Goal: Information Seeking & Learning: Learn about a topic

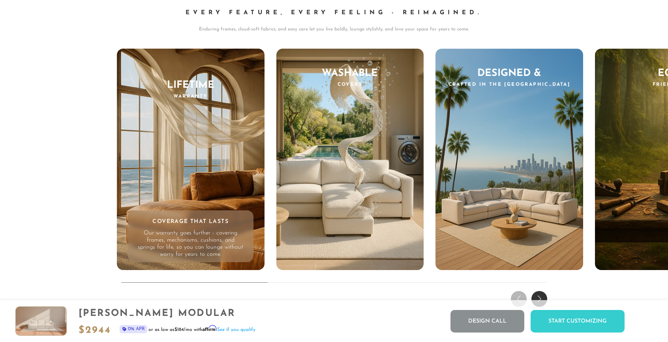
scroll to position [7674, 0]
click at [541, 289] on div "THE DREAM EXPERIENCE Every Feature, Every Feeling - Reimagined. Enduring frames…" at bounding box center [334, 130] width 668 height 358
click at [541, 292] on div "Next slide" at bounding box center [540, 298] width 16 height 16
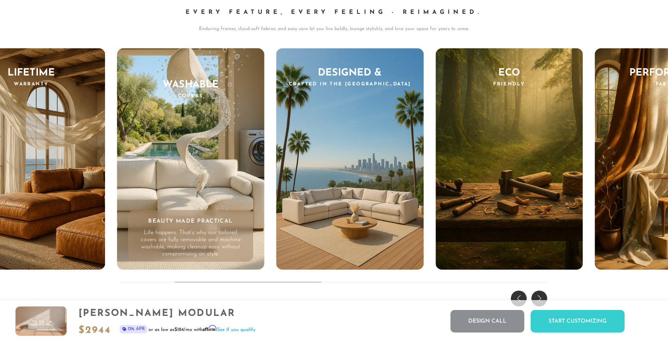
click at [541, 292] on div "Next slide" at bounding box center [540, 298] width 16 height 16
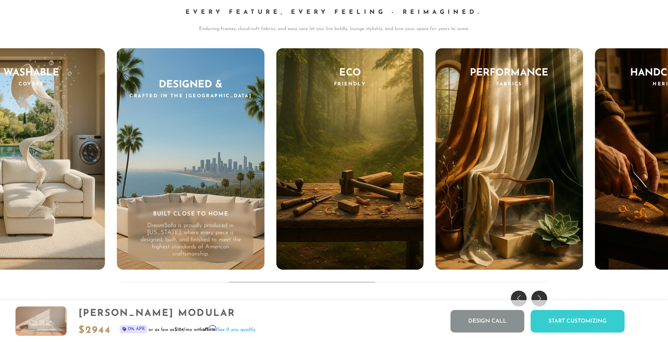
click at [518, 293] on div "Previous slide" at bounding box center [519, 298] width 16 height 16
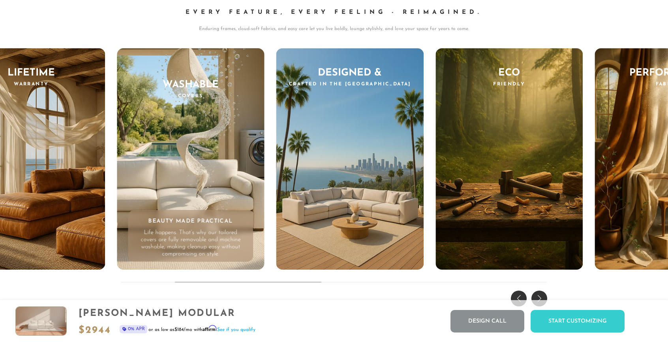
click at [518, 293] on div "Previous slide" at bounding box center [519, 298] width 16 height 16
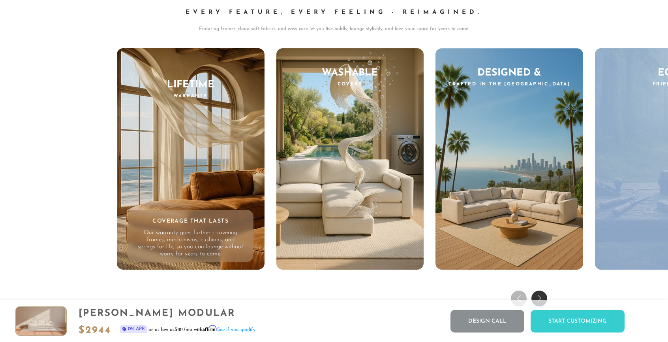
click at [518, 293] on div "THE DREAM EXPERIENCE Every Feature, Every Feeling - Reimagined. Enduring frames…" at bounding box center [334, 130] width 668 height 358
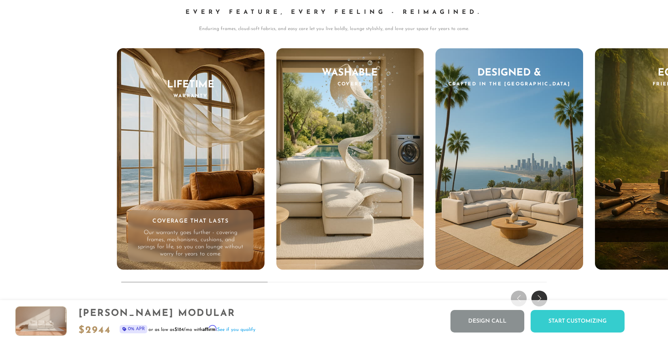
click at [595, 287] on div "THE DREAM EXPERIENCE Every Feature, Every Feeling - Reimagined. Enduring frames…" at bounding box center [334, 130] width 668 height 358
click at [541, 292] on div "Next slide" at bounding box center [540, 298] width 16 height 16
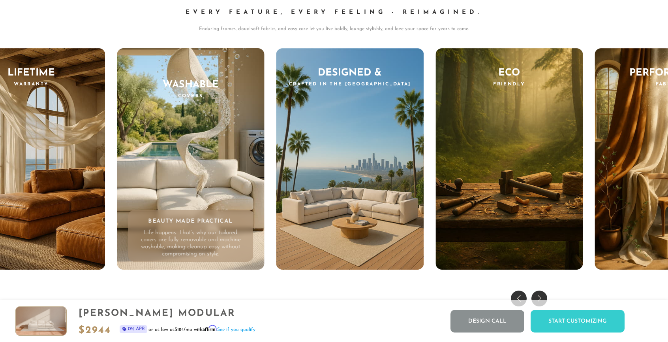
click at [542, 293] on div "Next slide" at bounding box center [540, 298] width 16 height 16
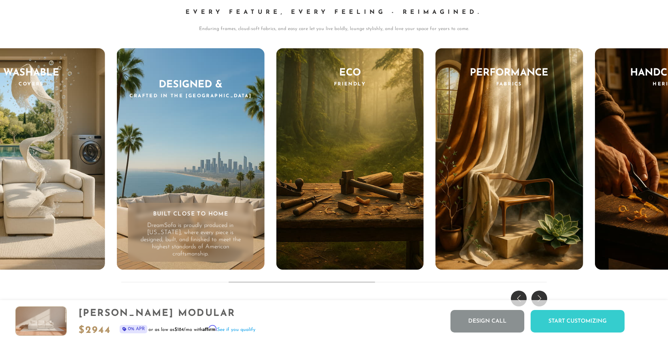
click at [542, 293] on div "Next slide" at bounding box center [540, 298] width 16 height 16
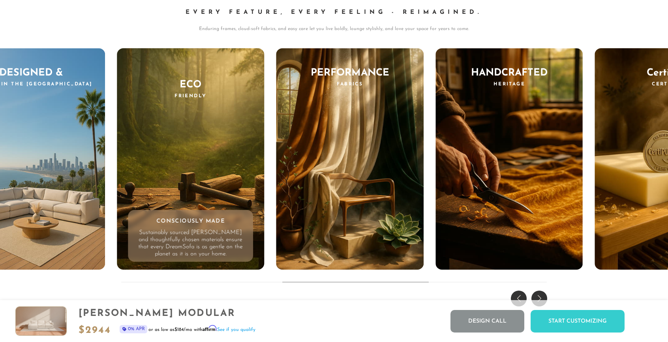
click at [542, 293] on div "Next slide" at bounding box center [540, 298] width 16 height 16
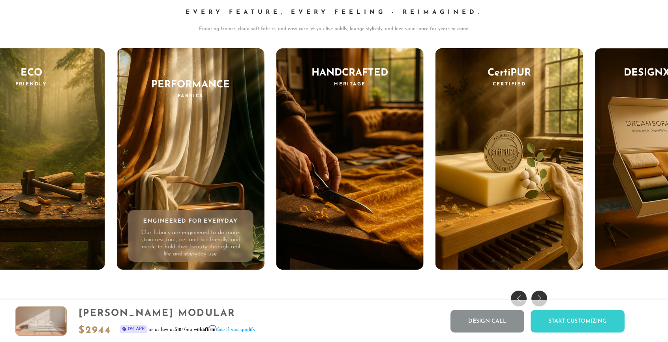
click at [542, 293] on div "Next slide" at bounding box center [540, 298] width 16 height 16
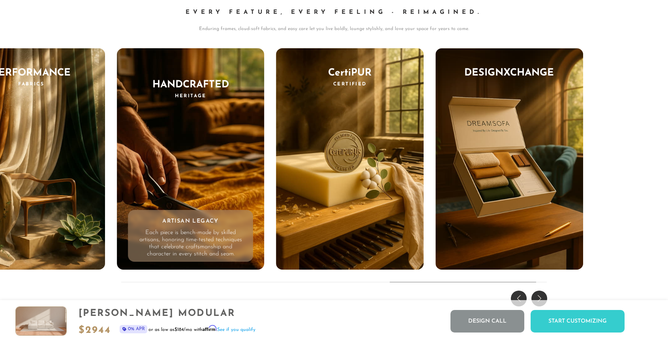
click at [520, 294] on div "Previous slide" at bounding box center [519, 298] width 16 height 16
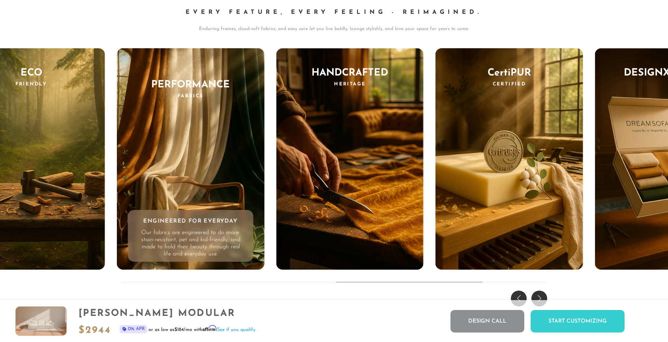
click at [520, 294] on div "Previous slide" at bounding box center [519, 298] width 16 height 16
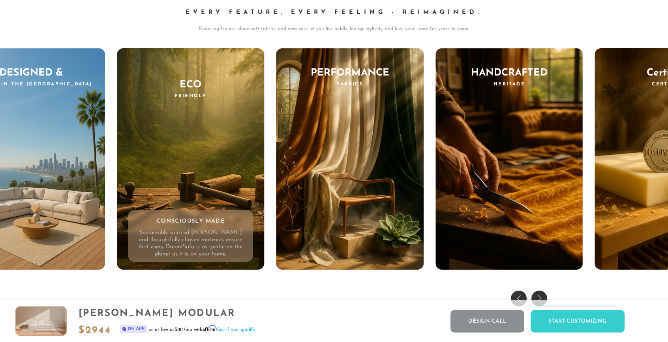
click at [520, 294] on div "Previous slide" at bounding box center [519, 298] width 16 height 16
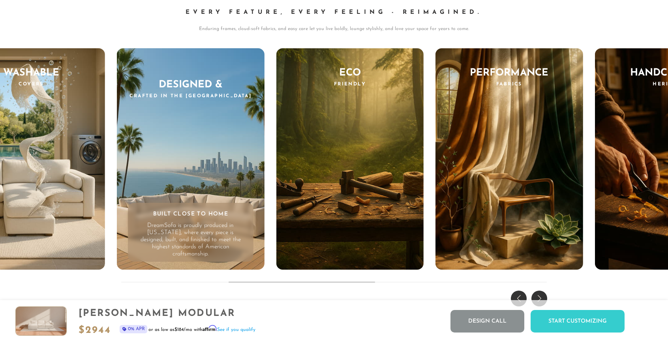
click at [520, 294] on div "Previous slide" at bounding box center [519, 298] width 16 height 16
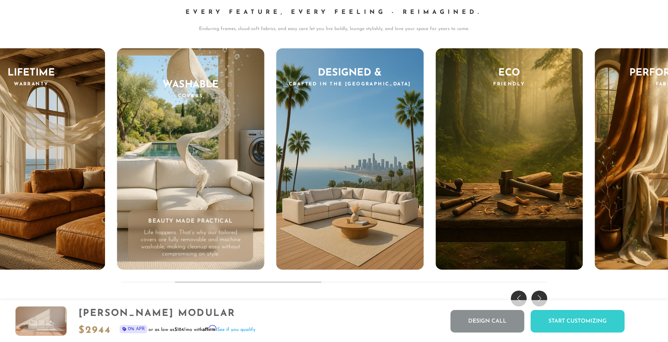
click at [548, 294] on div "THE DREAM EXPERIENCE Every Feature, Every Feeling - Reimagined. Enduring frames…" at bounding box center [334, 130] width 668 height 358
click at [544, 294] on div "Next slide" at bounding box center [540, 298] width 16 height 16
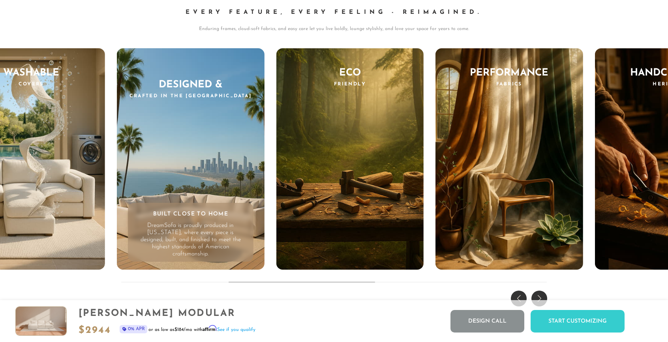
click at [544, 294] on div "Next slide" at bounding box center [540, 298] width 16 height 16
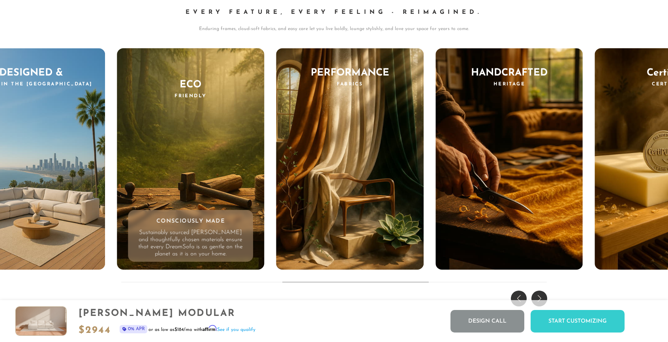
click at [544, 294] on div "Next slide" at bounding box center [540, 298] width 16 height 16
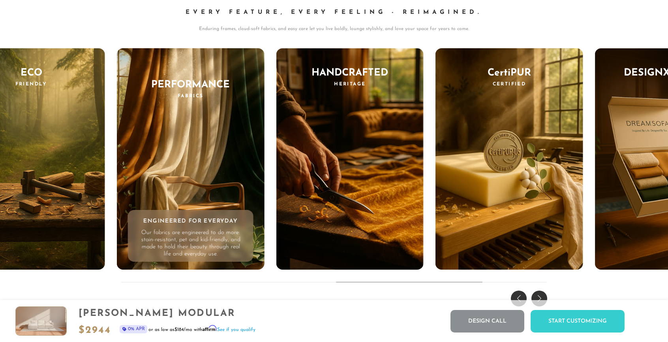
click at [544, 294] on div "Next slide" at bounding box center [540, 298] width 16 height 16
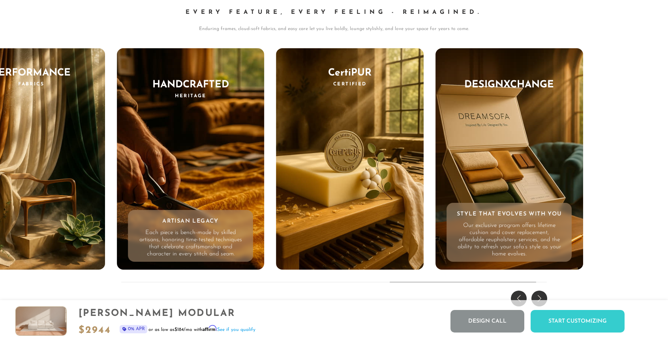
click at [515, 150] on div "DesignXChange Style That Evolves With You Our exclusive program offers lifetime…" at bounding box center [510, 158] width 148 height 221
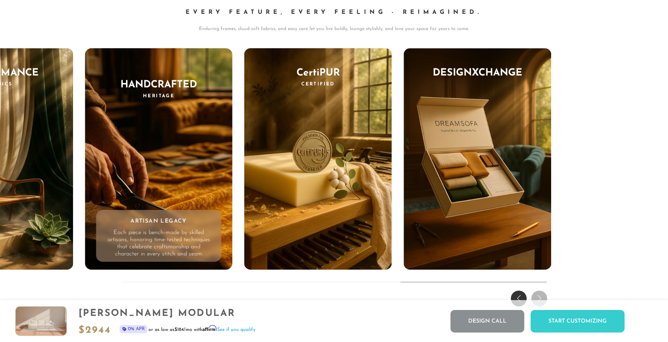
click at [521, 292] on div "Previous slide" at bounding box center [519, 298] width 16 height 16
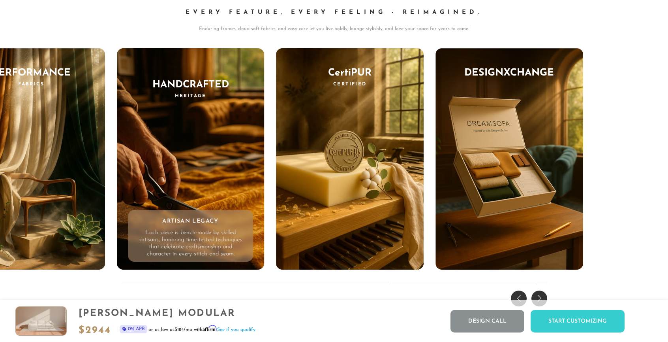
click at [521, 292] on div "Previous slide" at bounding box center [519, 298] width 16 height 16
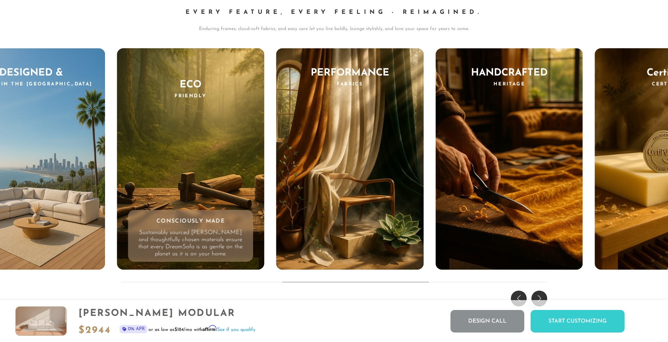
click at [521, 292] on div "Previous slide" at bounding box center [519, 298] width 16 height 16
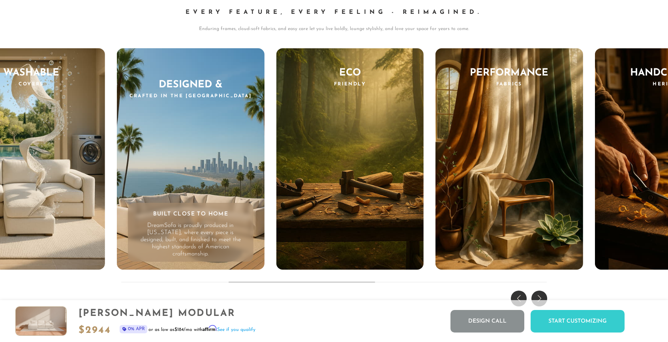
click at [521, 292] on div "Previous slide" at bounding box center [519, 298] width 16 height 16
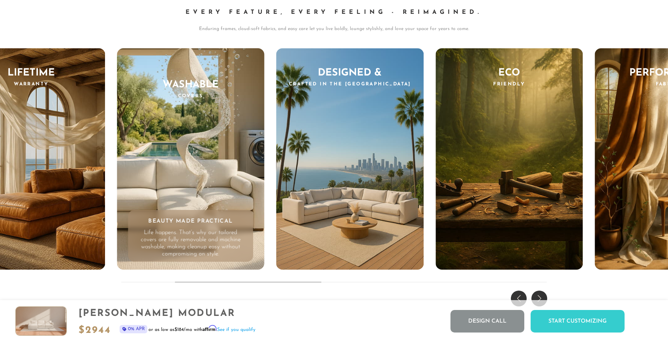
click at [521, 292] on div "Previous slide" at bounding box center [519, 298] width 16 height 16
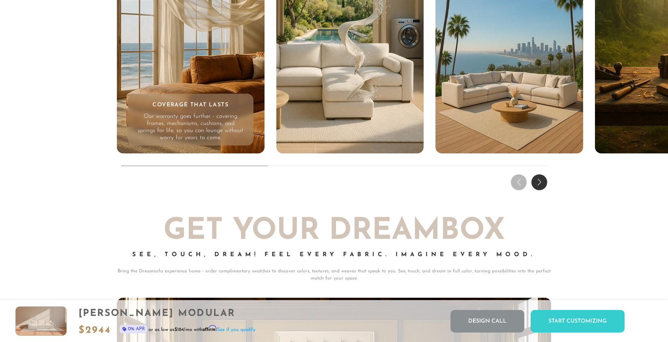
scroll to position [7642, 0]
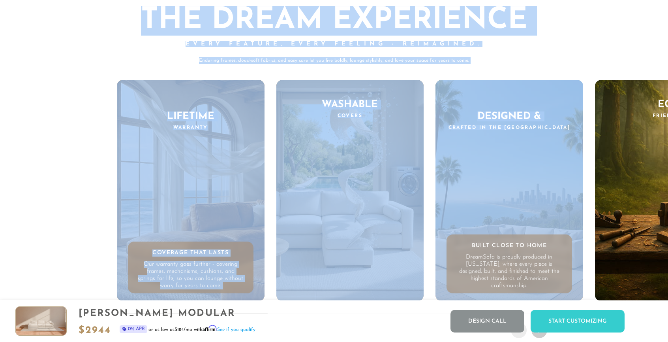
drag, startPoint x: 127, startPoint y: 5, endPoint x: 509, endPoint y: 157, distance: 411.5
click at [509, 157] on div "THE DREAM EXPERIENCE Every Feature, Every Feeling - Reimagined. Enduring frames…" at bounding box center [334, 161] width 668 height 358
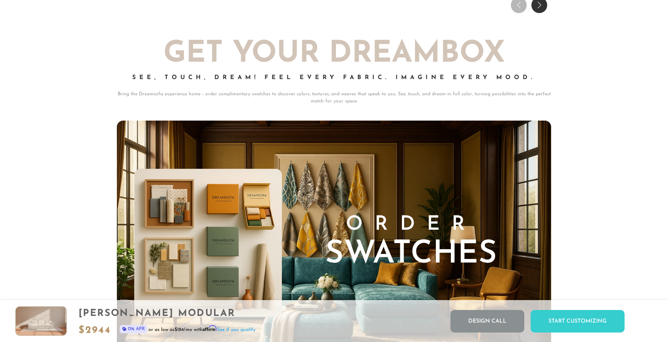
scroll to position [7947, 0]
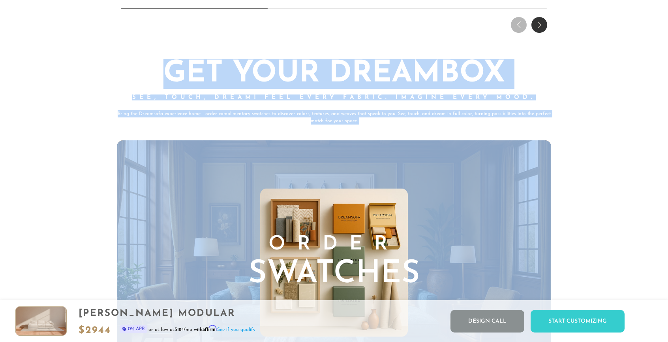
drag, startPoint x: 147, startPoint y: 53, endPoint x: 522, endPoint y: 235, distance: 417.0
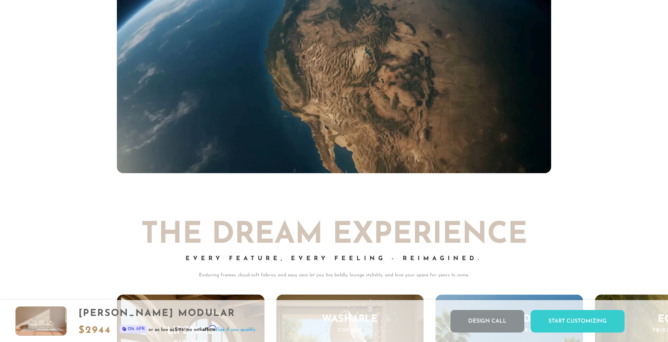
scroll to position [7533, 0]
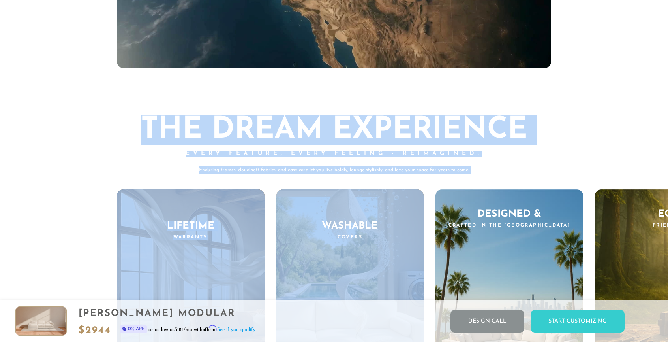
drag, startPoint x: 133, startPoint y: 124, endPoint x: 414, endPoint y: 210, distance: 294.2
click at [414, 210] on div "THE DREAM EXPERIENCE Every Feature, Every Feeling - Reimagined. Enduring frames…" at bounding box center [334, 264] width 434 height 299
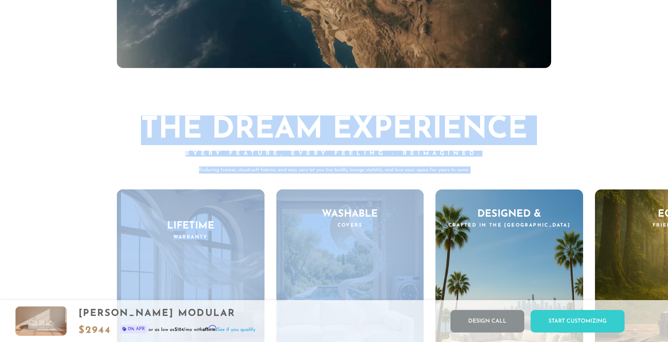
click at [538, 126] on h2 "THE DREAM EXPERIENCE" at bounding box center [334, 130] width 434 height 30
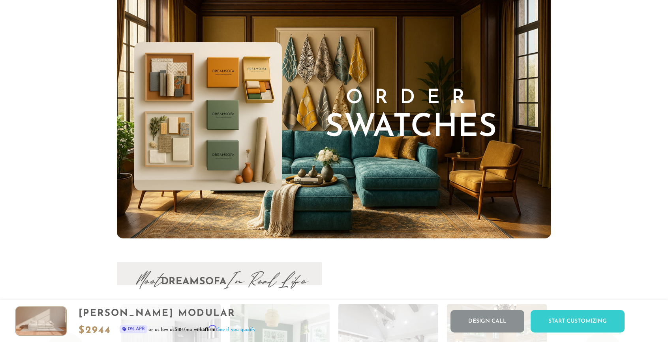
scroll to position [8032, 0]
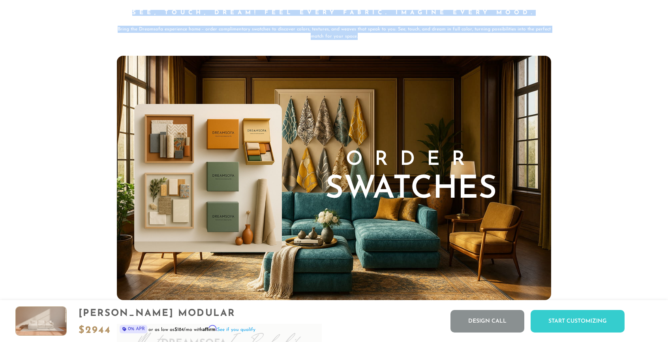
drag, startPoint x: 376, startPoint y: 35, endPoint x: 117, endPoint y: 24, distance: 258.9
click at [117, 24] on div "Get Your DREAMBOX See, Touch, Dream! Feel Every Fabric. Imagine Every Mood. Bri…" at bounding box center [334, 7] width 434 height 65
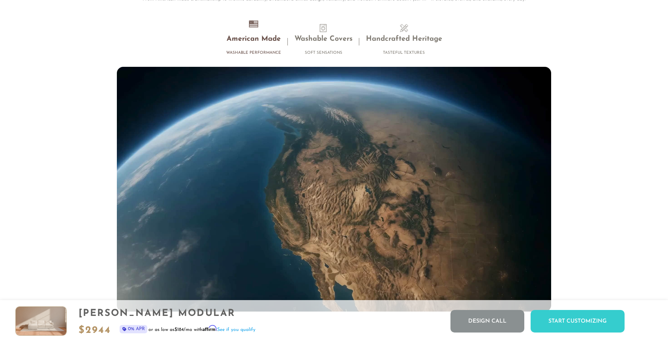
scroll to position [7289, 0]
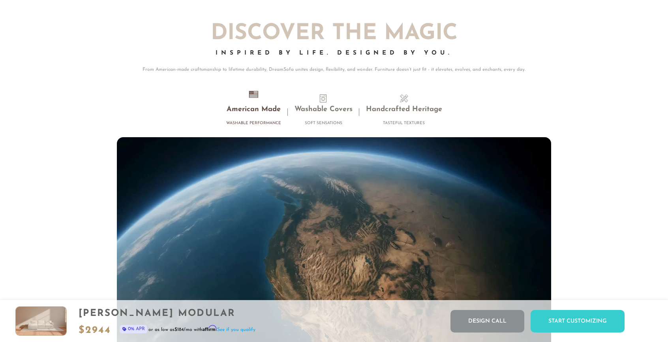
scroll to position [7216, 0]
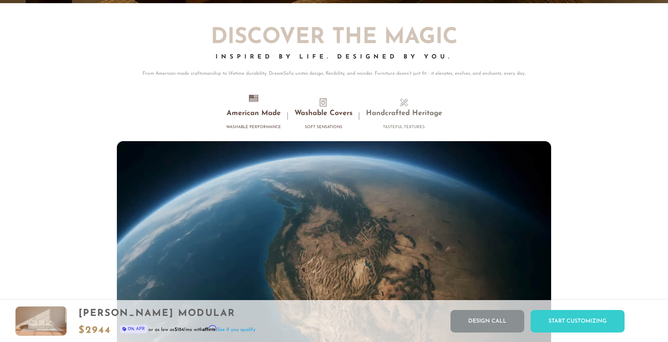
click at [321, 104] on span at bounding box center [323, 102] width 8 height 8
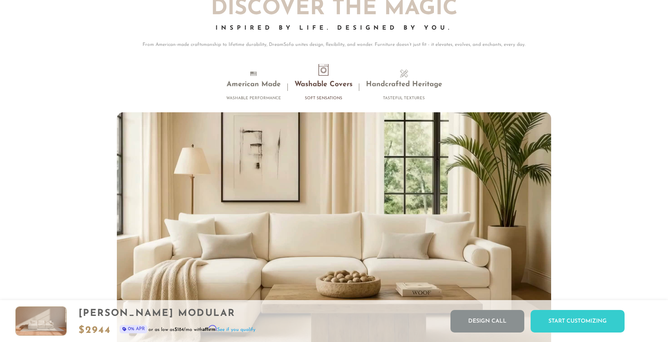
scroll to position [7261, 0]
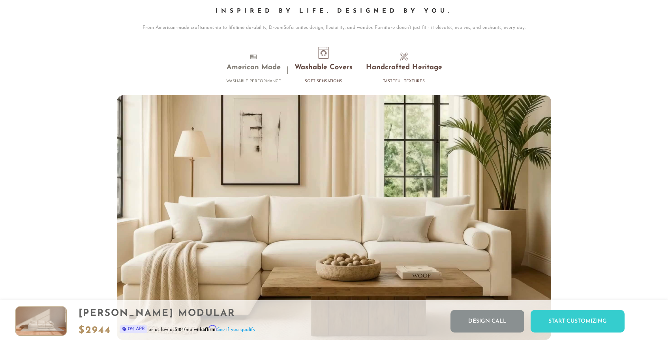
click at [410, 68] on h3 "Handcrafted Heritage" at bounding box center [404, 67] width 76 height 9
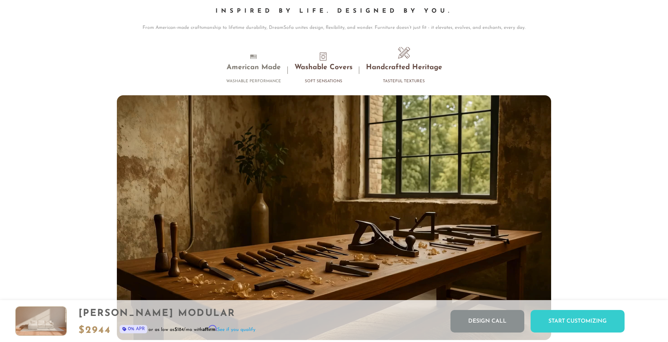
click at [331, 70] on h3 "Washable Covers" at bounding box center [324, 67] width 58 height 9
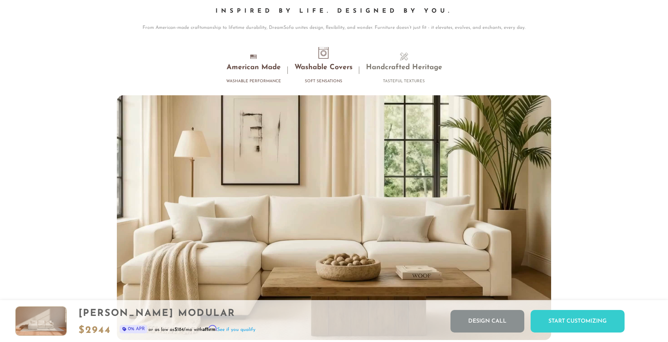
click at [259, 67] on h3 "American Made" at bounding box center [253, 67] width 55 height 9
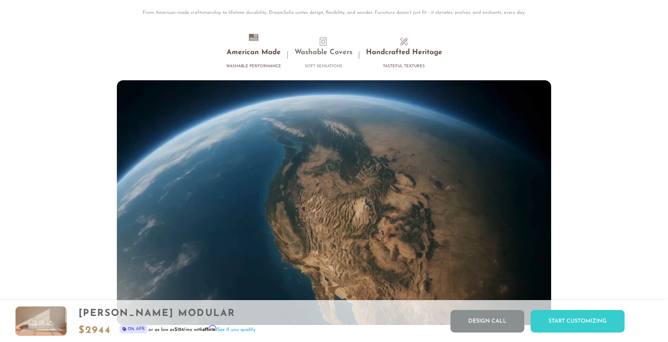
scroll to position [7281, 0]
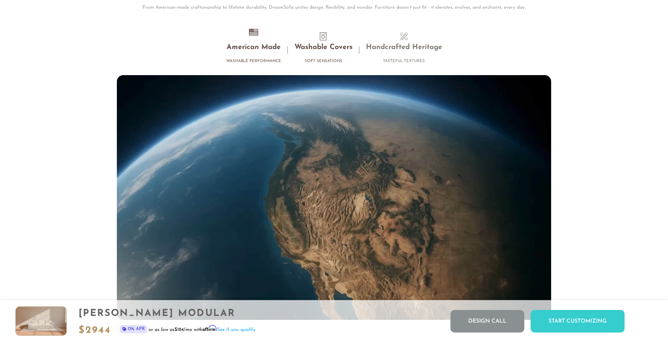
click at [327, 40] on li "Washable Covers Soft Sensations" at bounding box center [323, 49] width 71 height 35
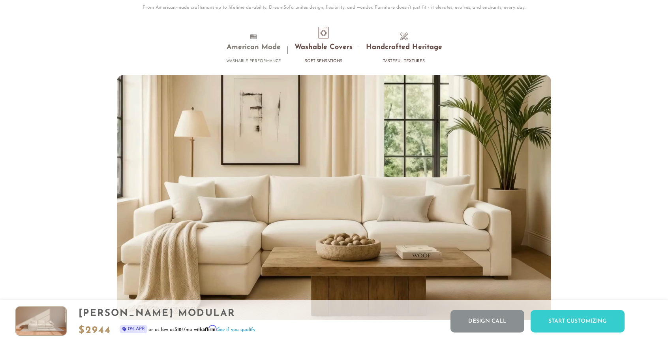
click at [401, 49] on h3 "Handcrafted Heritage" at bounding box center [404, 47] width 76 height 9
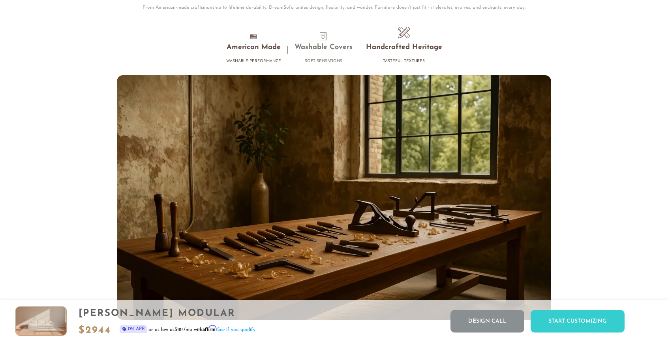
click at [264, 43] on li "American Made Washable Performance" at bounding box center [254, 49] width 68 height 35
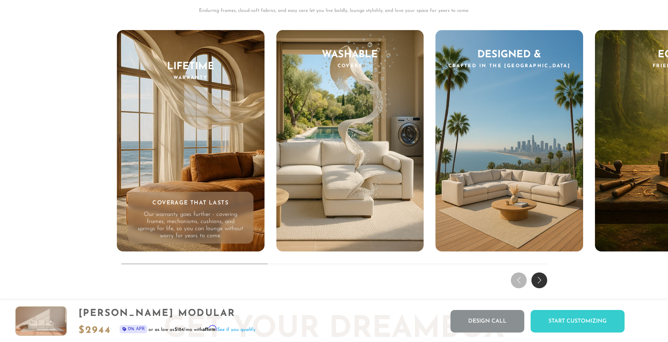
scroll to position [7696, 0]
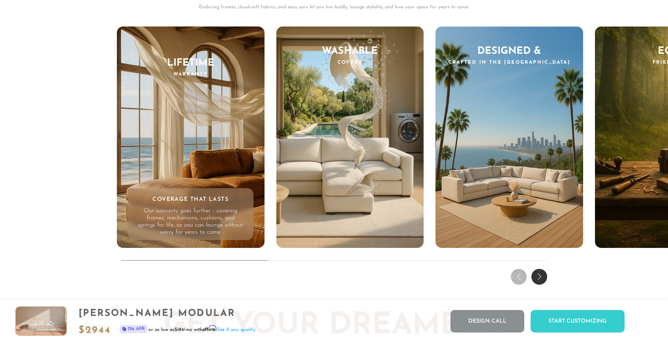
click at [543, 274] on div "Next slide" at bounding box center [540, 277] width 16 height 16
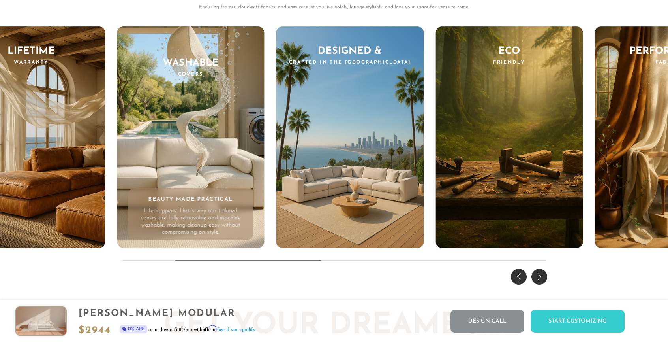
click at [514, 278] on div "Previous slide" at bounding box center [519, 277] width 16 height 16
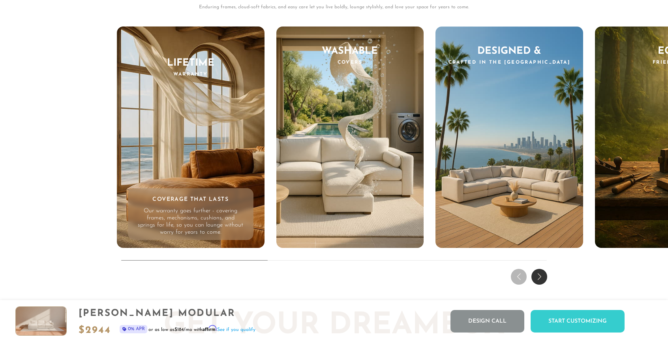
click at [543, 277] on div "Next slide" at bounding box center [540, 277] width 16 height 16
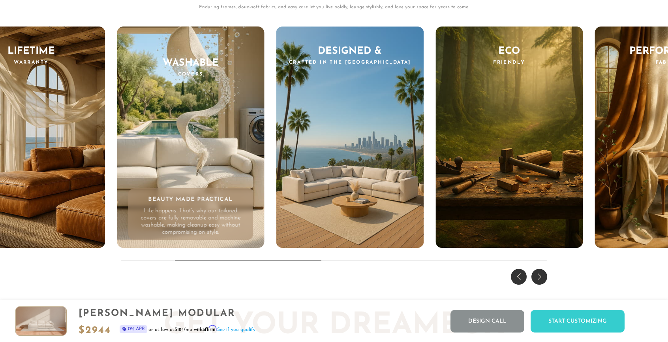
click at [543, 277] on div "Next slide" at bounding box center [540, 277] width 16 height 16
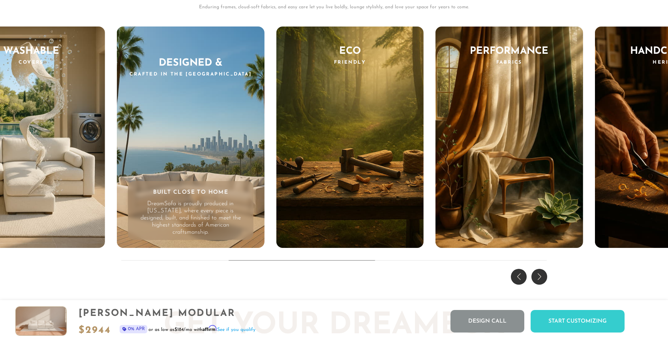
click at [543, 277] on div "Next slide" at bounding box center [540, 277] width 16 height 16
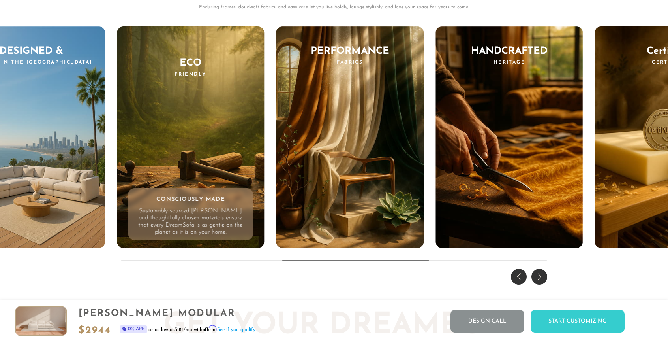
click at [543, 277] on div "Next slide" at bounding box center [540, 277] width 16 height 16
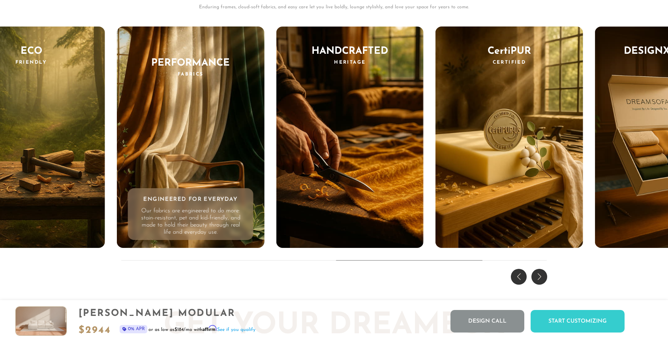
click at [515, 278] on div "Previous slide" at bounding box center [519, 277] width 16 height 16
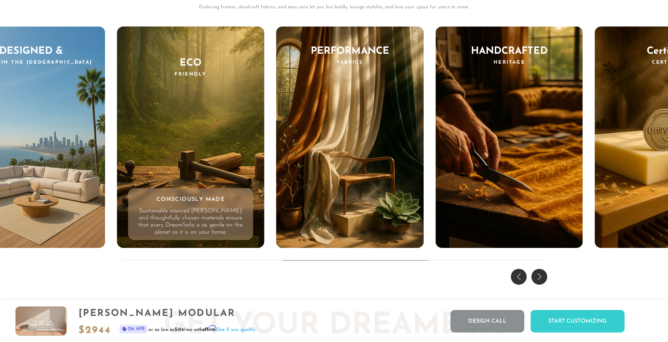
click at [515, 278] on div "Previous slide" at bounding box center [519, 277] width 16 height 16
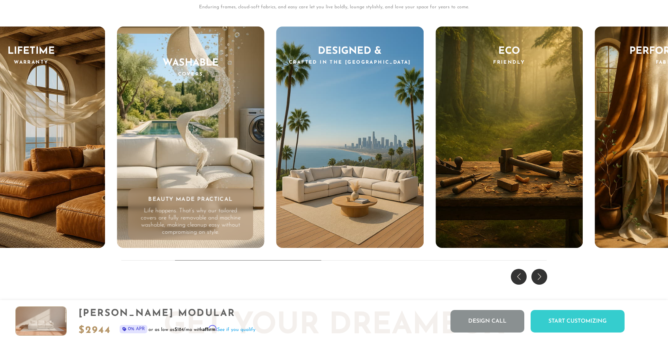
click at [515, 278] on div "Previous slide" at bounding box center [519, 277] width 16 height 16
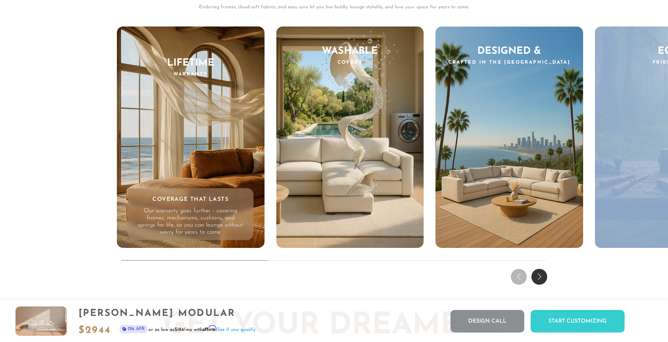
click at [515, 278] on div "THE DREAM EXPERIENCE Every Feature, Every Feeling - Reimagined. Enduring frames…" at bounding box center [334, 108] width 668 height 358
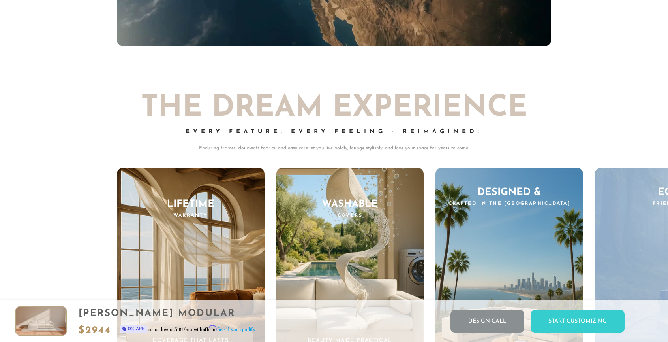
scroll to position [7526, 0]
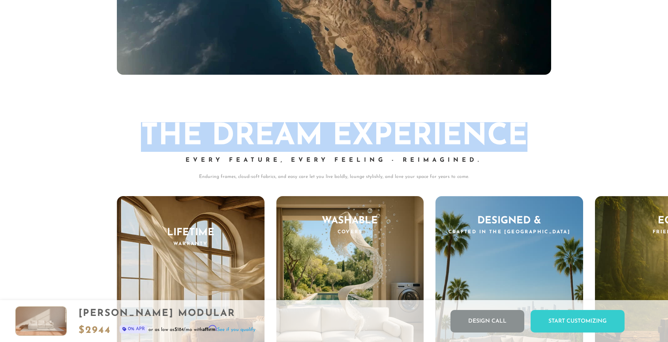
drag, startPoint x: 530, startPoint y: 133, endPoint x: 135, endPoint y: 133, distance: 394.9
click at [135, 133] on h2 "THE DREAM EXPERIENCE" at bounding box center [334, 137] width 434 height 30
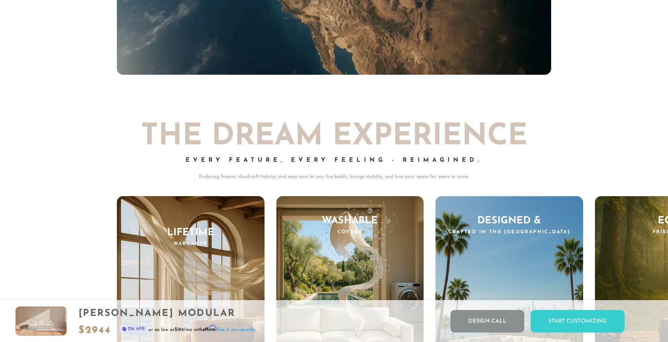
click at [459, 147] on h2 "THE DREAM EXPERIENCE" at bounding box center [334, 137] width 434 height 30
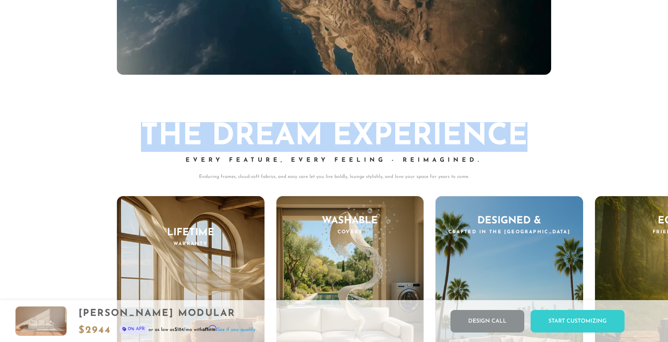
drag, startPoint x: 534, startPoint y: 133, endPoint x: 140, endPoint y: 141, distance: 393.4
click at [140, 141] on h2 "THE DREAM EXPERIENCE" at bounding box center [334, 137] width 434 height 30
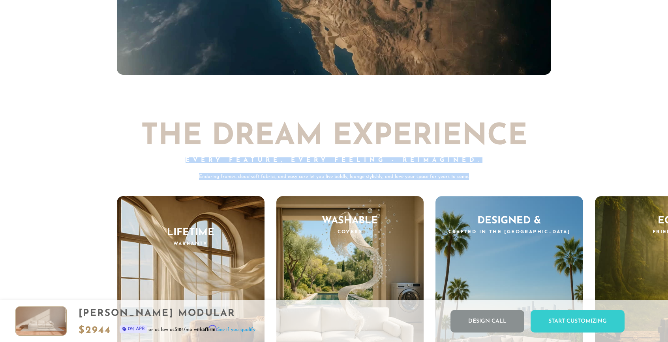
drag, startPoint x: 470, startPoint y: 175, endPoint x: 163, endPoint y: 159, distance: 306.8
click at [163, 160] on div "THE DREAM EXPERIENCE Every Feature, Every Feeling - Reimagined. Enduring frames…" at bounding box center [334, 151] width 434 height 58
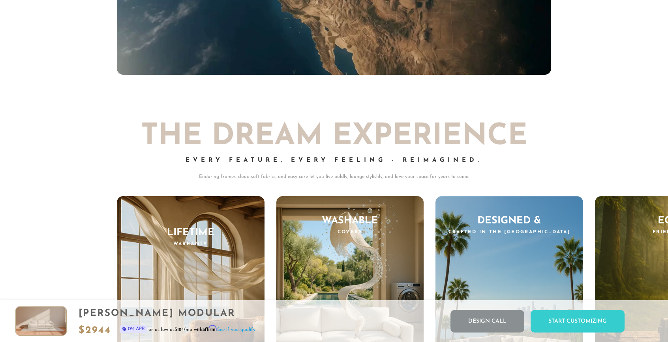
click at [434, 155] on div "THE DREAM EXPERIENCE Every Feature, Every Feeling - Reimagined. Enduring frames…" at bounding box center [334, 151] width 434 height 58
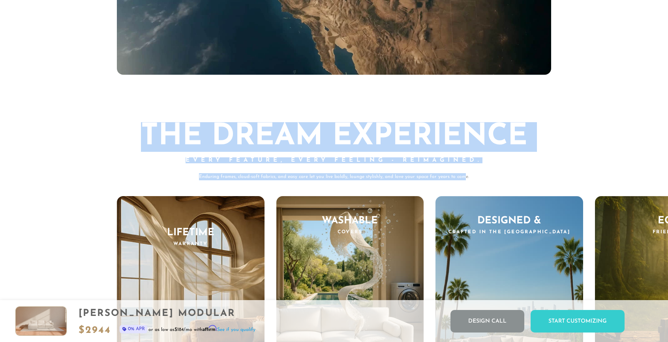
drag, startPoint x: 465, startPoint y: 173, endPoint x: 130, endPoint y: 110, distance: 340.8
click at [130, 110] on div "THE DREAM EXPERIENCE Every Feature, Every Feeling - Reimagined. Enduring frames…" at bounding box center [334, 277] width 668 height 358
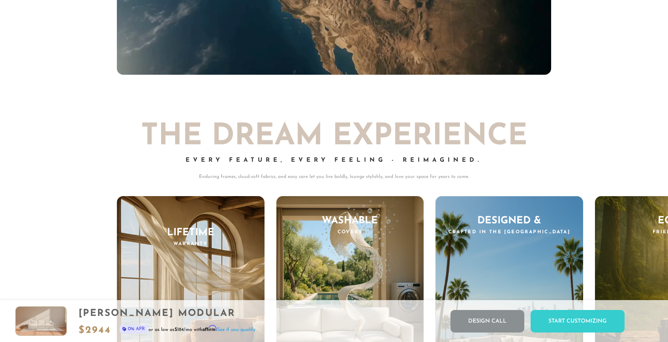
click at [325, 177] on p "Enduring frames, cloud-soft fabrics, and easy care let you live boldly, lounge …" at bounding box center [334, 176] width 434 height 7
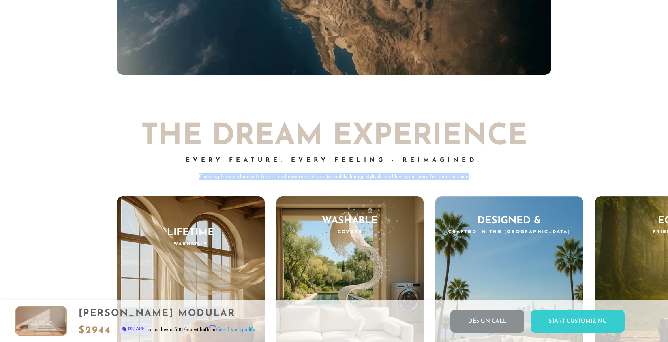
drag, startPoint x: 471, startPoint y: 173, endPoint x: 190, endPoint y: 178, distance: 281.2
click at [190, 178] on p "Enduring frames, cloud-soft fabrics, and easy care let you live boldly, lounge …" at bounding box center [334, 176] width 434 height 7
click at [481, 175] on p "Enduring frames, cloud-soft fabrics, and easy care let you live boldly, lounge …" at bounding box center [334, 176] width 434 height 7
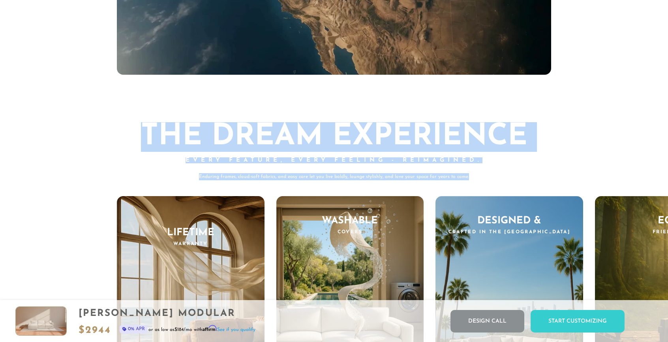
drag, startPoint x: 479, startPoint y: 176, endPoint x: 119, endPoint y: 134, distance: 361.8
click at [119, 134] on div "THE DREAM EXPERIENCE Every Feature, Every Feeling - Reimagined. Enduring frames…" at bounding box center [334, 151] width 434 height 58
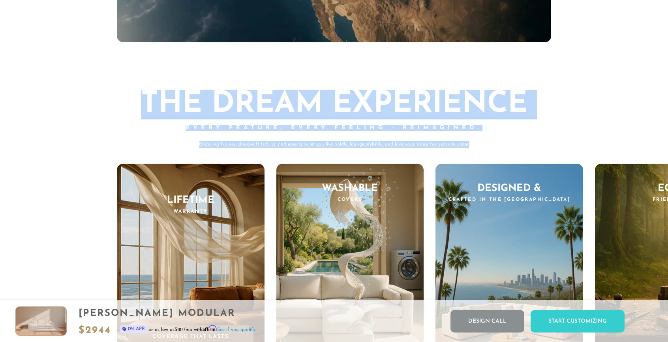
scroll to position [7561, 0]
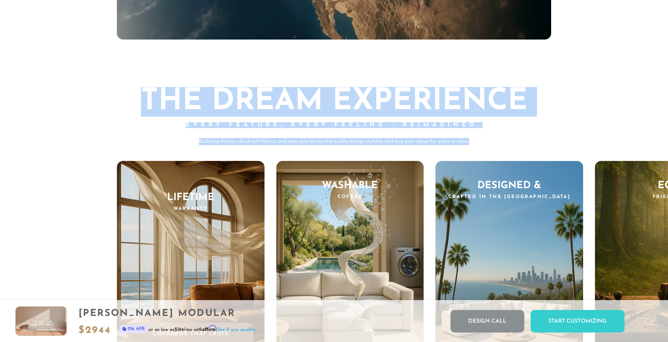
click at [338, 103] on h2 "THE DREAM EXPERIENCE" at bounding box center [334, 102] width 434 height 30
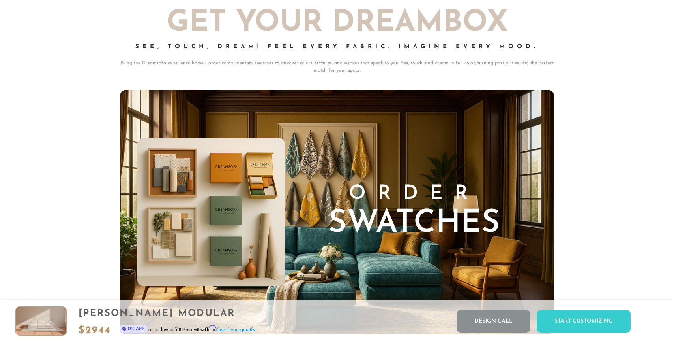
scroll to position [8018, 0]
